Goal: Navigation & Orientation: Find specific page/section

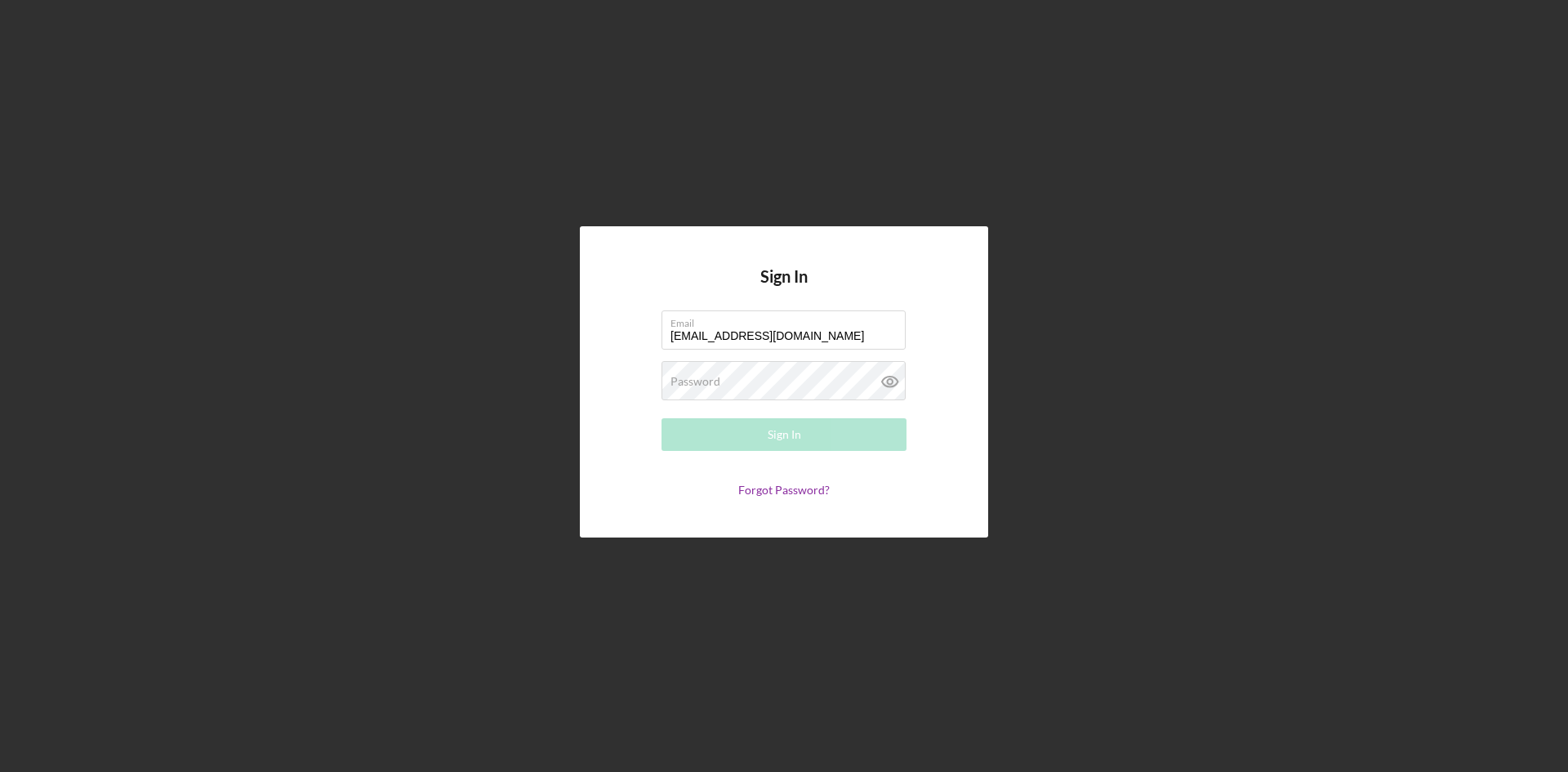
type input "[EMAIL_ADDRESS][DOMAIN_NAME]"
click at [774, 436] on div "Sign In" at bounding box center [784, 435] width 34 height 33
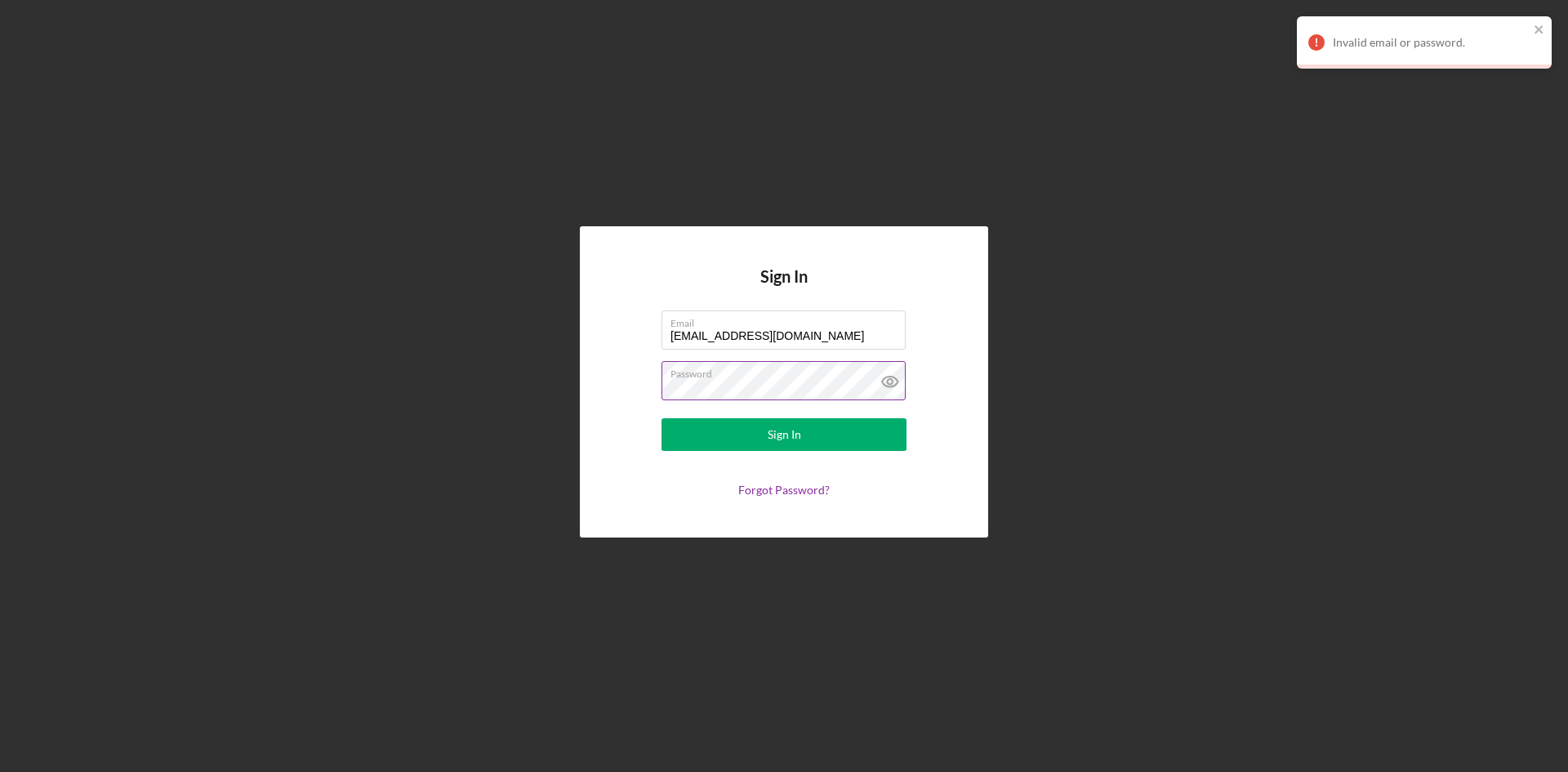
click at [887, 376] on icon at bounding box center [890, 382] width 15 height 11
click at [1538, 30] on icon "close" at bounding box center [1539, 29] width 8 height 8
